Goal: Task Accomplishment & Management: Manage account settings

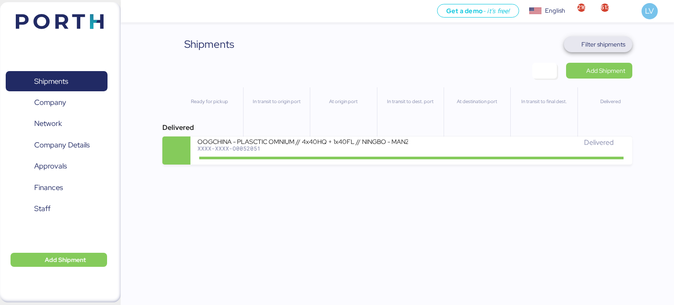
click at [584, 45] on span "Filter shipments" at bounding box center [604, 44] width 44 height 11
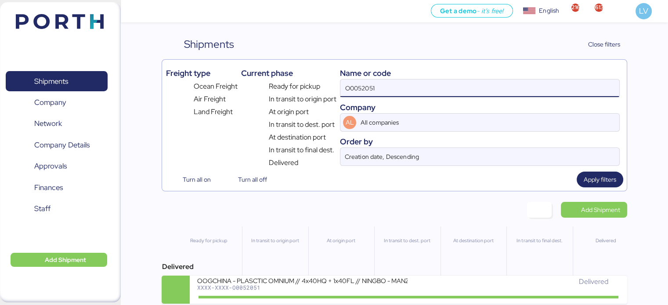
click at [461, 91] on input "O0052051" at bounding box center [479, 88] width 278 height 18
paste input "122"
type input "O0052122"
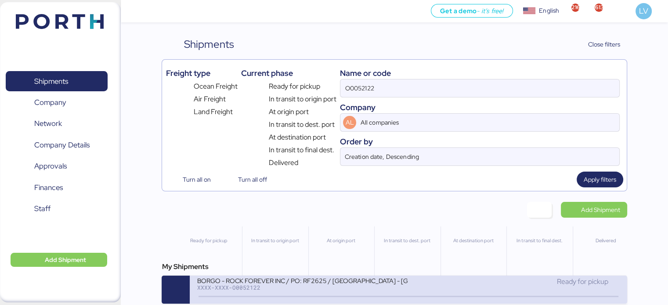
click at [276, 290] on div "XXXX-XXXX-O0052122" at bounding box center [302, 288] width 211 height 6
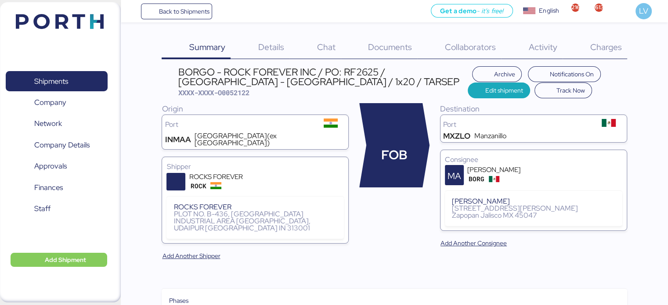
click at [270, 44] on span "Details" at bounding box center [271, 46] width 26 height 11
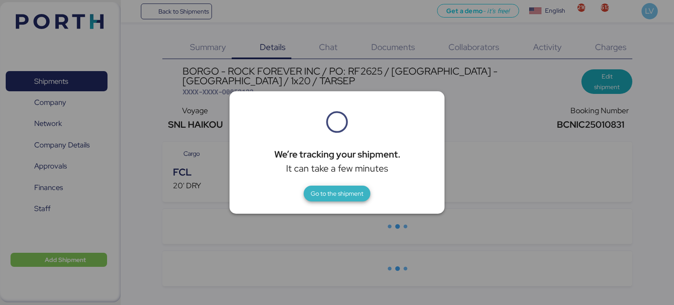
click at [315, 198] on span "Go to the shipment" at bounding box center [337, 193] width 53 height 11
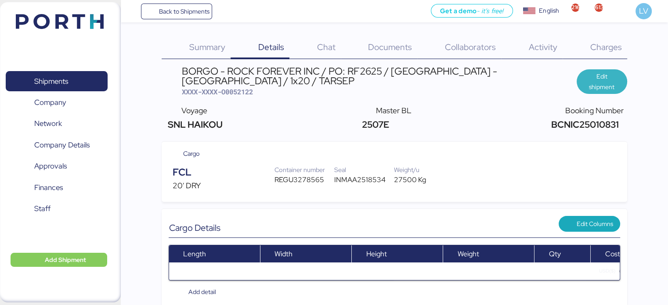
click at [595, 82] on span "Edit shipment" at bounding box center [602, 81] width 36 height 21
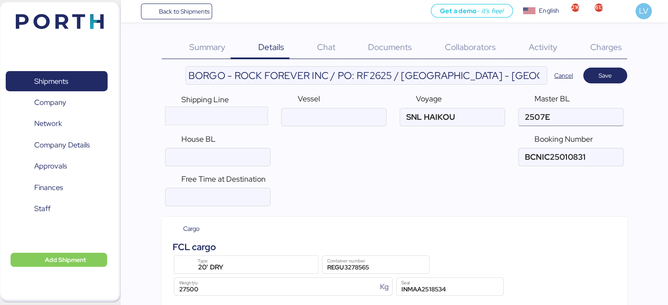
click at [551, 123] on input "ocean" at bounding box center [571, 117] width 104 height 18
paste input "O0052122"
type input "2507E"
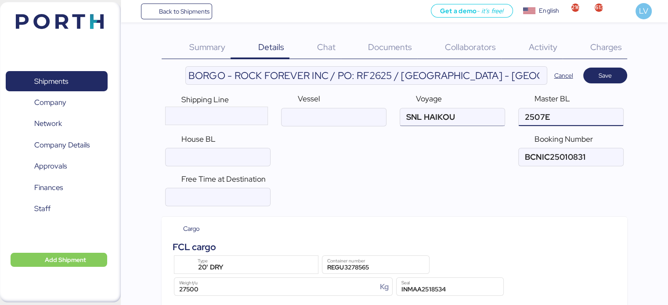
click at [481, 113] on input "ocean" at bounding box center [452, 117] width 104 height 18
paste input "2507E"
click at [431, 114] on input "ocean" at bounding box center [452, 117] width 104 height 18
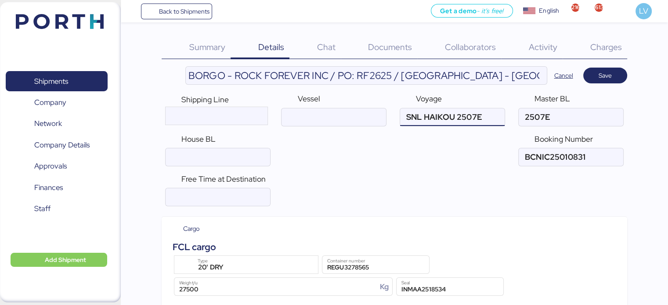
click at [431, 114] on input "ocean" at bounding box center [452, 117] width 104 height 18
click at [459, 116] on input "ocean" at bounding box center [452, 117] width 104 height 18
drag, startPoint x: 458, startPoint y: 115, endPoint x: 397, endPoint y: 115, distance: 61.5
click at [397, 115] on div "Shipping Line Vessel Voyage Master BL House BL Booking Number" at bounding box center [394, 130] width 465 height 80
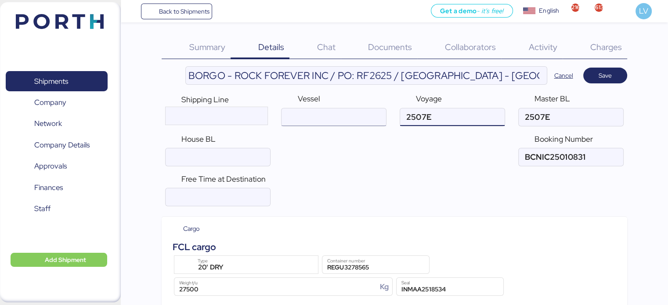
type input "2507E"
click at [341, 114] on input "ocean" at bounding box center [333, 117] width 104 height 18
paste input "SNL HAIKOU"
type input "SNL HAIKOU"
click at [533, 107] on div "Master BL" at bounding box center [570, 109] width 105 height 33
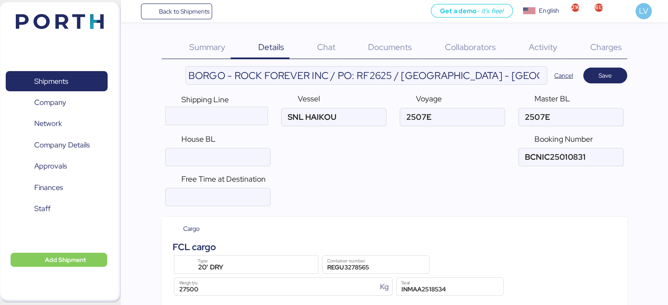
click at [533, 107] on div "Master BL" at bounding box center [570, 109] width 105 height 33
click at [536, 126] on div "Shipping Line Vessel Voyage Master BL House BL Booking Number" at bounding box center [394, 130] width 465 height 80
click at [539, 119] on input "ocean" at bounding box center [571, 117] width 104 height 18
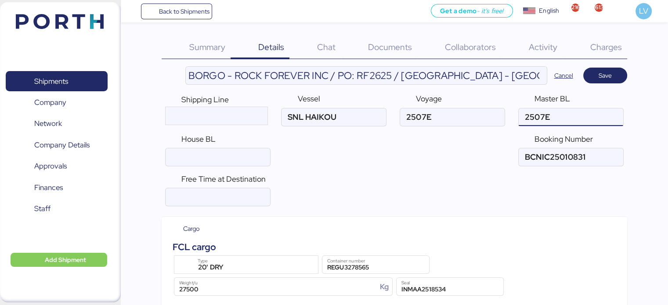
paste input "SNLHAIKOU"
click at [541, 117] on input "ocean" at bounding box center [571, 117] width 104 height 18
paste input "CNICB25010831"
type input "CNICB25010831"
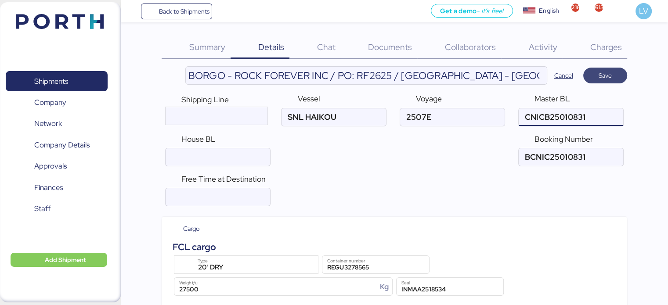
click at [592, 79] on span "Save" at bounding box center [605, 75] width 30 height 12
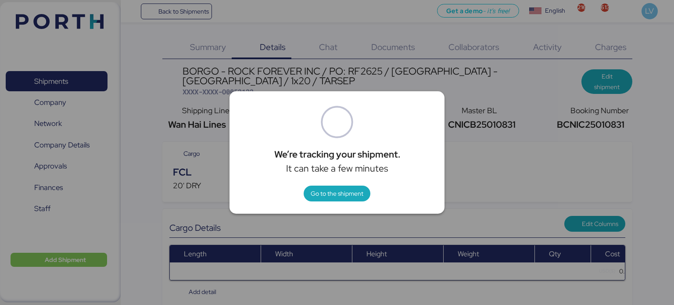
click at [359, 207] on div "We’re tracking your shipment. It can take a few minutes Go to the shipment" at bounding box center [337, 152] width 215 height 123
click at [350, 195] on span "Go to the shipment" at bounding box center [337, 193] width 53 height 11
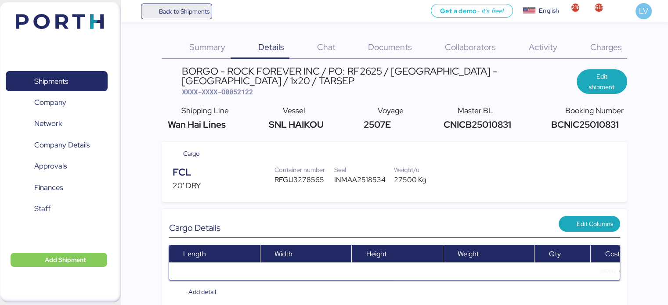
click at [192, 16] on span "Back to Shipments" at bounding box center [184, 11] width 50 height 11
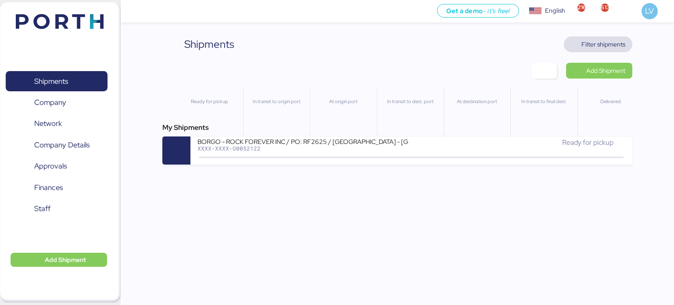
click at [618, 45] on span "Filter shipments" at bounding box center [604, 44] width 44 height 11
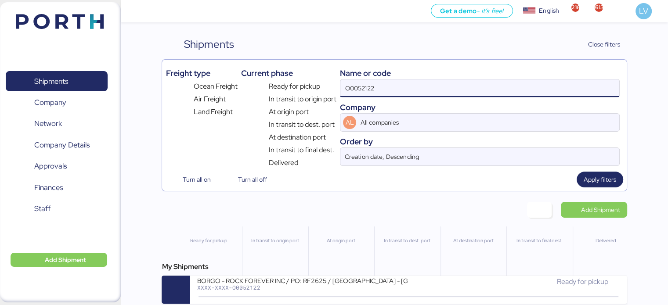
click at [494, 79] on input "O0052122" at bounding box center [479, 88] width 278 height 18
click at [492, 82] on input "O0052122" at bounding box center [479, 88] width 278 height 18
paste input "QGD2024411"
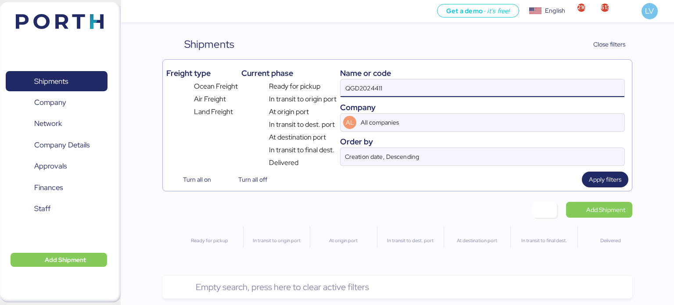
type input "QGD2024411"
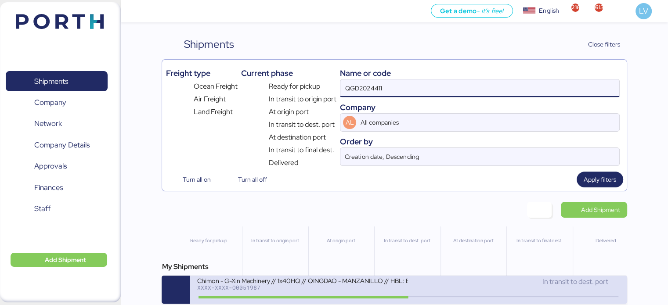
click at [325, 282] on div "Chimon - G-Xin Machinery // 1x40HQ // QINGDAO - MANZANILLO // HBL: BJSSE2507008…" at bounding box center [302, 280] width 211 height 7
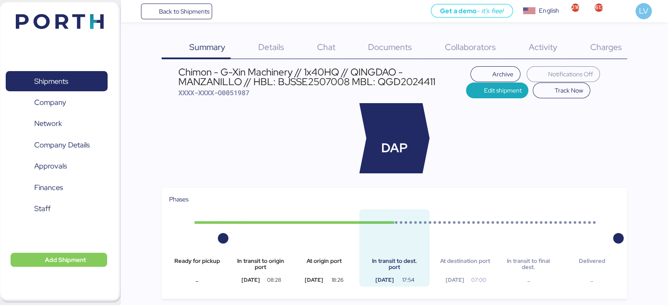
click at [596, 47] on span "Charges" at bounding box center [606, 46] width 32 height 11
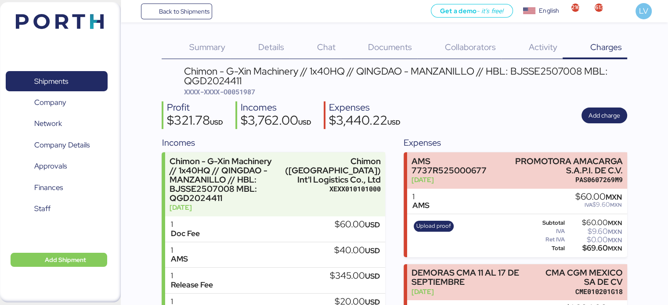
click at [605, 91] on div "Chimon - G-Xin Machinery // 1x40HQ // QINGDAO - MANZANILLO // HBL: BJSSE2507008…" at bounding box center [405, 81] width 443 height 30
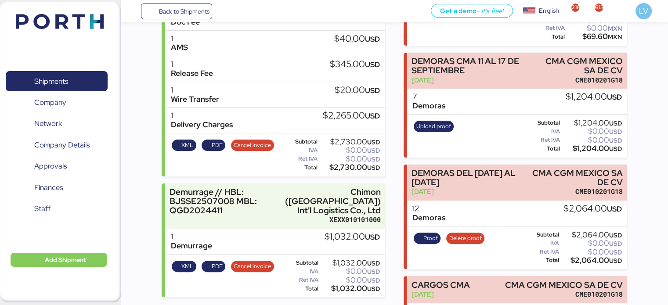
scroll to position [213, 0]
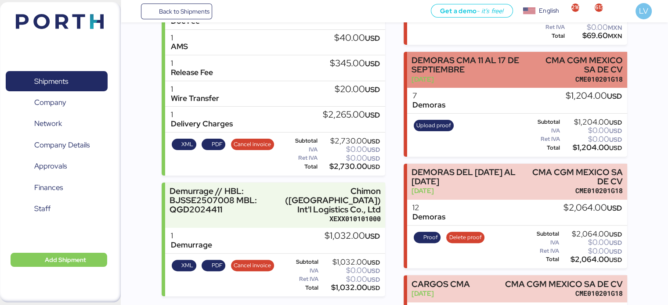
click at [505, 70] on div "DEMORAS CMA 11 AL 17 DE SEPTIEMBRE" at bounding box center [471, 65] width 120 height 18
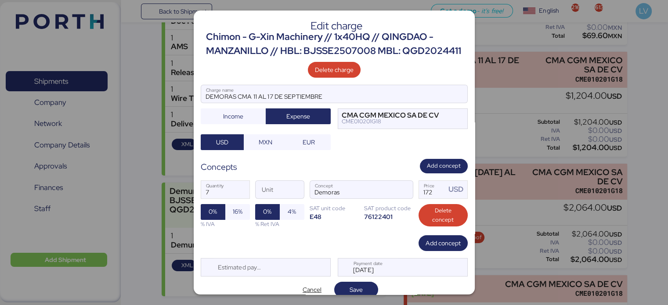
scroll to position [23, 0]
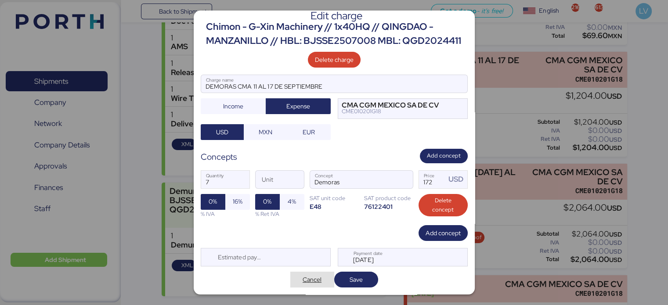
click at [313, 281] on span "Cancel" at bounding box center [312, 279] width 19 height 11
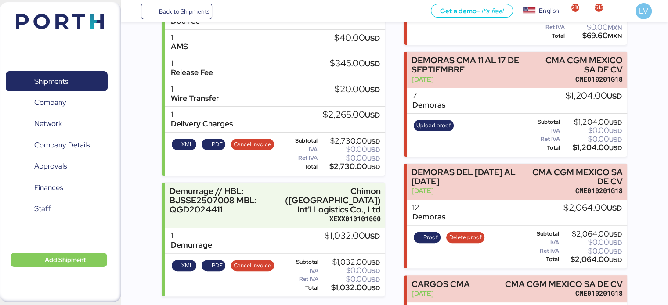
scroll to position [0, 0]
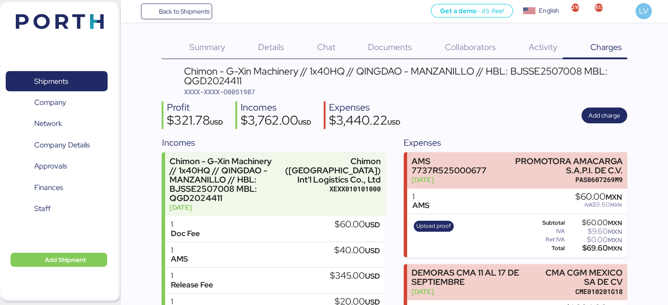
click at [594, 101] on div "Profit $321.78 USD Incomes $3,762.00 USD Expenses $3,440.22 USD Add charge" at bounding box center [394, 115] width 465 height 28
click at [593, 108] on span "Add charge" at bounding box center [604, 116] width 46 height 16
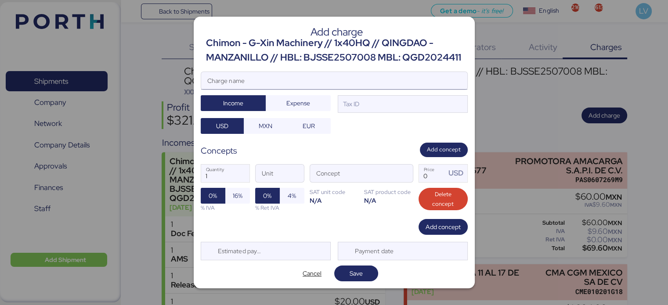
click at [405, 82] on input "Charge name" at bounding box center [334, 81] width 266 height 18
type input "d"
type input "D"
type input "E"
click at [357, 84] on input "DEMORAS DEL [DATE] AL" at bounding box center [334, 81] width 266 height 18
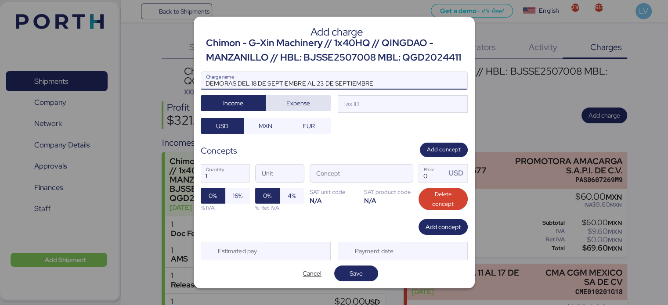
type input "DEMORAS DEL 18 DE SEPTIEMBRE AL 23 DE SEPTIEMBRE"
click at [302, 104] on span "Expense" at bounding box center [298, 103] width 24 height 11
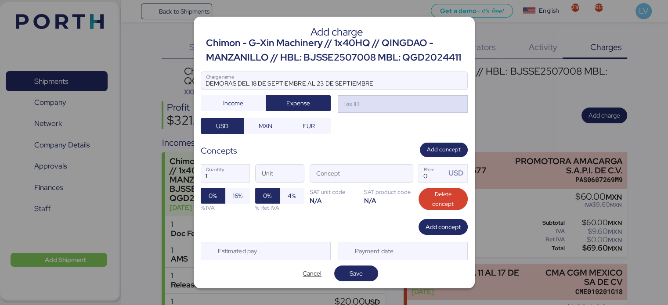
click at [404, 106] on div "Tax ID" at bounding box center [403, 104] width 130 height 18
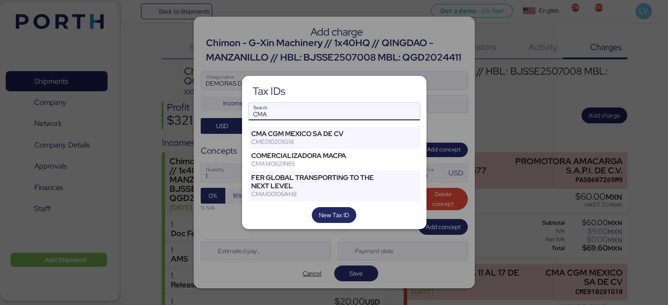
type input "CMA"
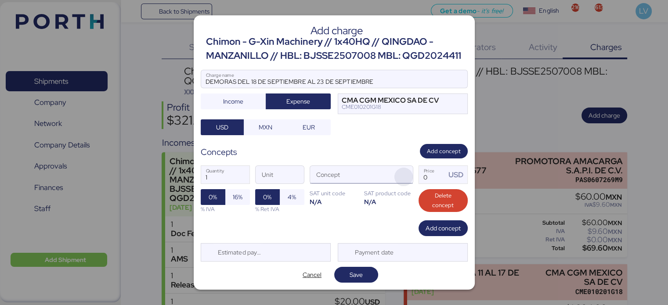
click at [394, 176] on span "button" at bounding box center [403, 177] width 18 height 18
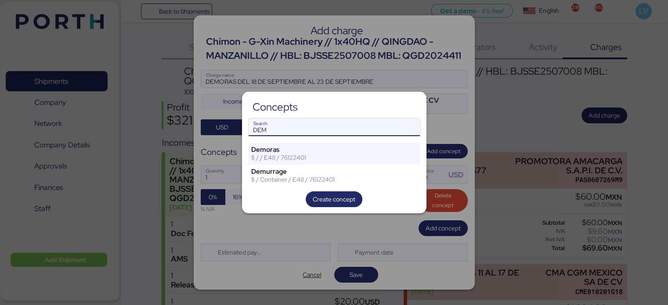
type input "DEM"
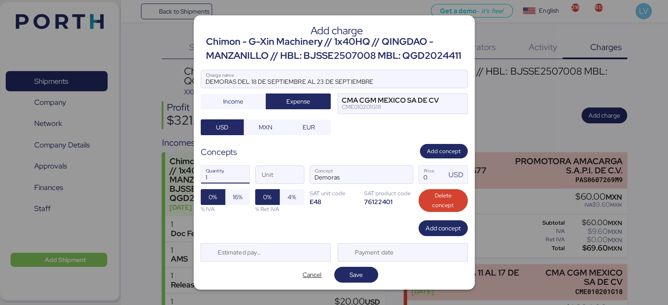
click at [229, 172] on input "1" at bounding box center [225, 175] width 48 height 18
type input "6"
click at [431, 183] on input "Price USD" at bounding box center [432, 175] width 27 height 18
type input "160"
click at [364, 275] on span "Save" at bounding box center [356, 275] width 30 height 12
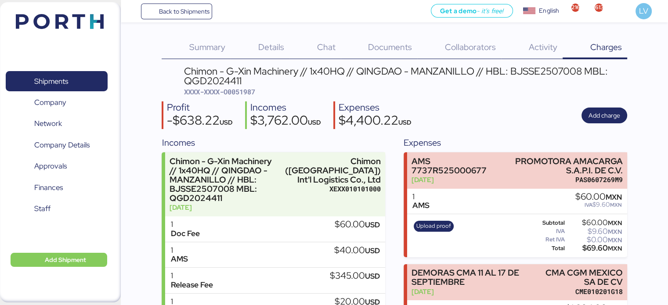
click at [251, 95] on span "XXXX-XXXX-O0051987" at bounding box center [219, 91] width 71 height 9
copy span "O0051987"
click at [227, 80] on div "Chimon - G-Xin Machinery // 1x40HQ // QINGDAO - MANZANILLO // HBL: BJSSE2507008…" at bounding box center [405, 76] width 443 height 20
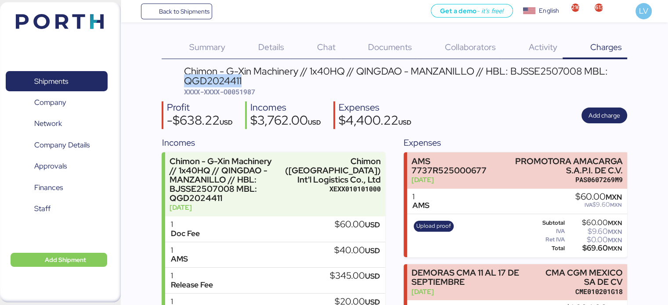
copy div "QGD2024411"
